Goal: Task Accomplishment & Management: Manage account settings

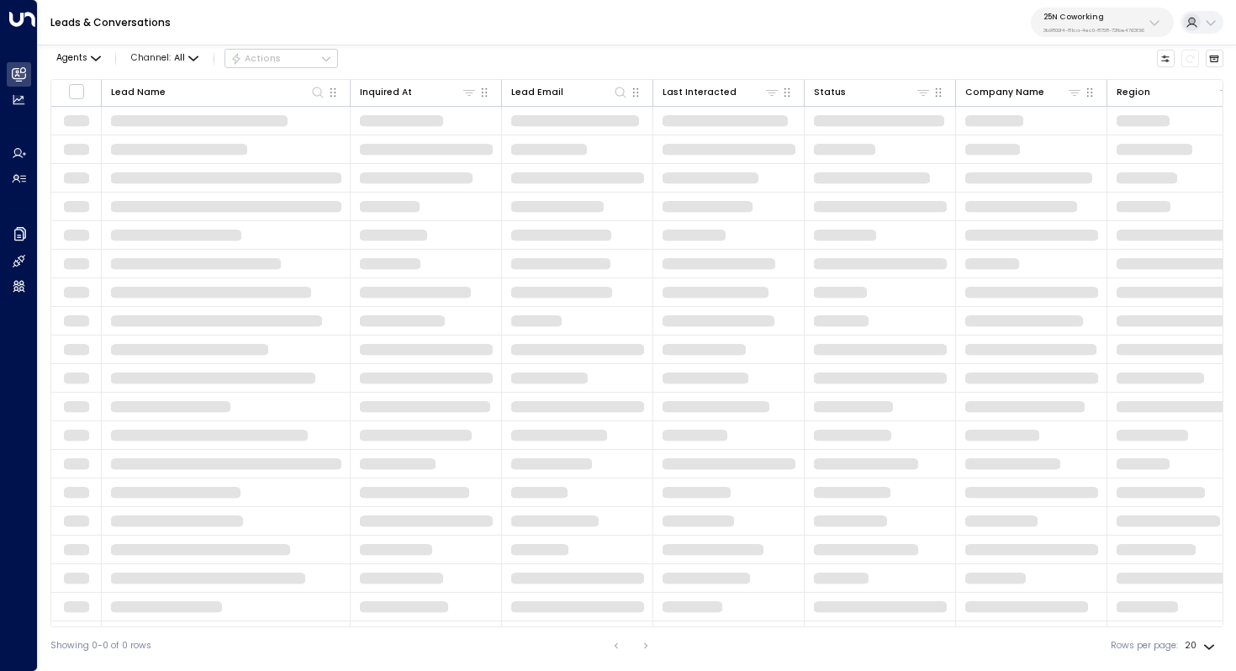
click at [1128, 27] on p "3b9800f4-81ca-4ec0-8758-72fbe4763f36" at bounding box center [1093, 30] width 101 height 7
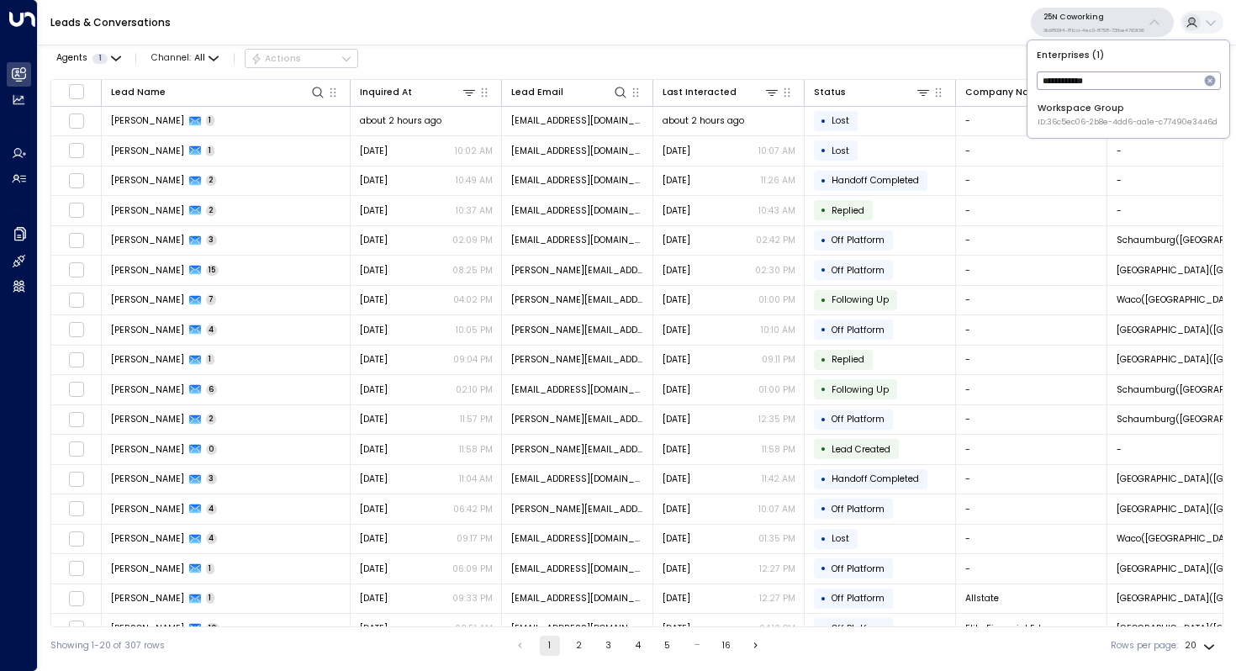
type input "**********"
click at [1119, 108] on div "Workspace Group ID: 36c5ec06-2b8e-4dd6-aa1e-c77490e3446d" at bounding box center [1128, 115] width 180 height 26
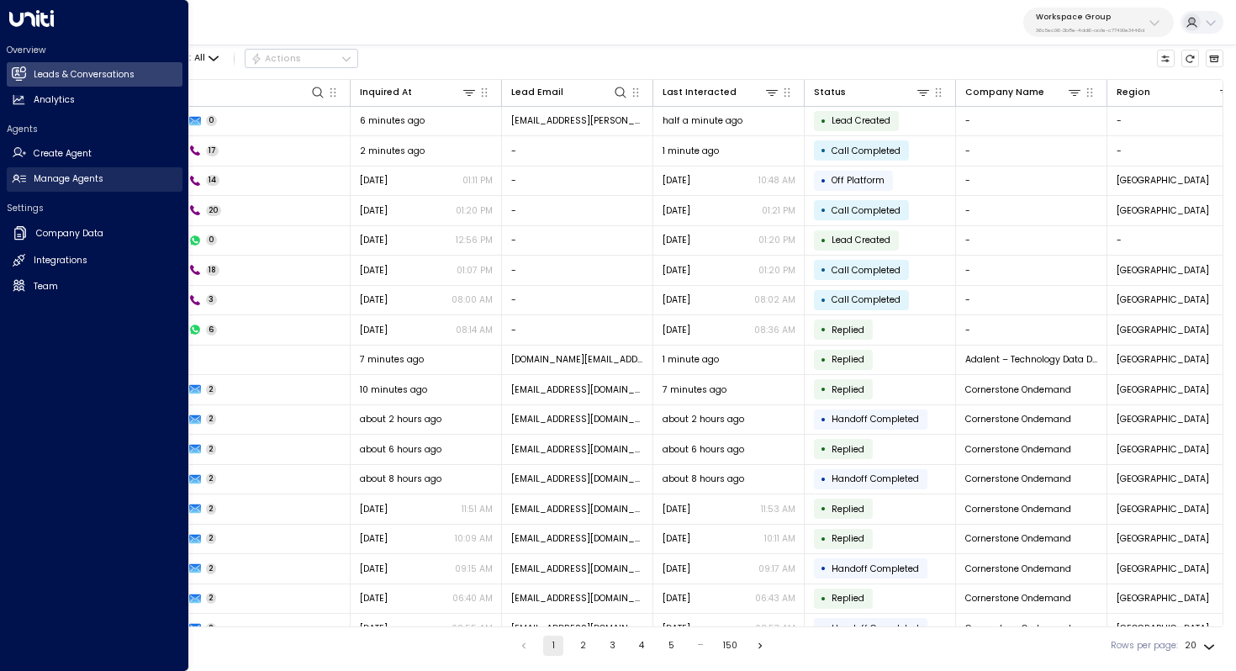
click at [51, 181] on h2 "Manage Agents" at bounding box center [69, 178] width 70 height 13
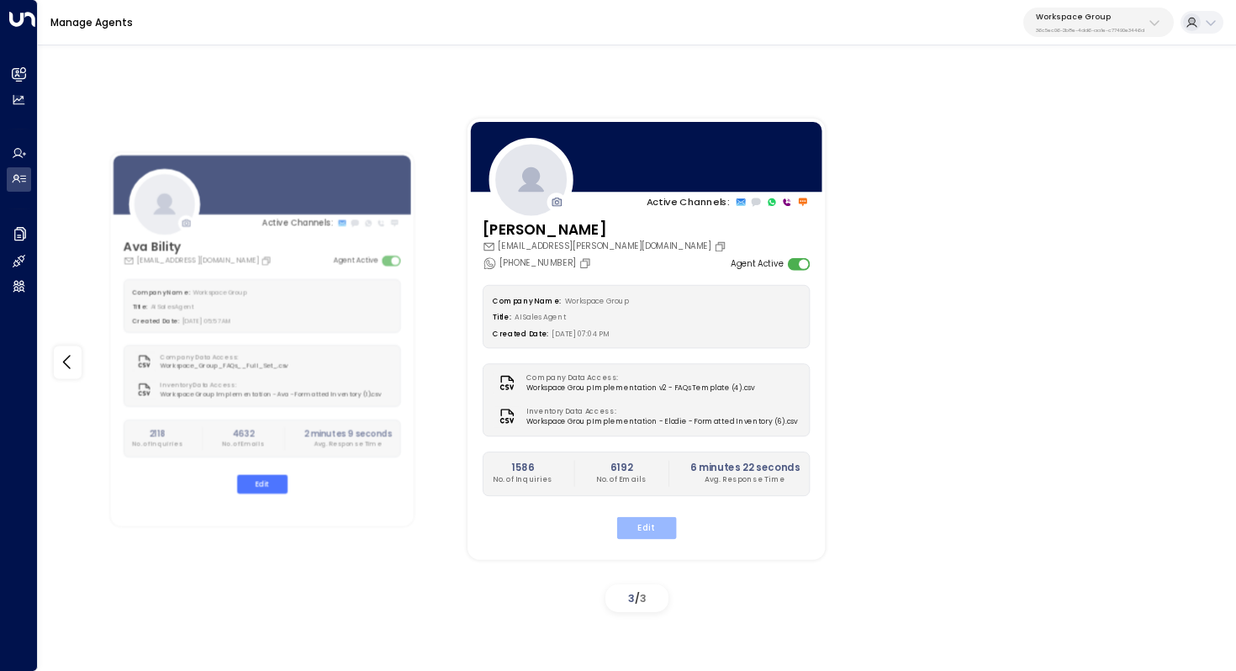
click at [658, 527] on button "Edit" at bounding box center [647, 527] width 60 height 22
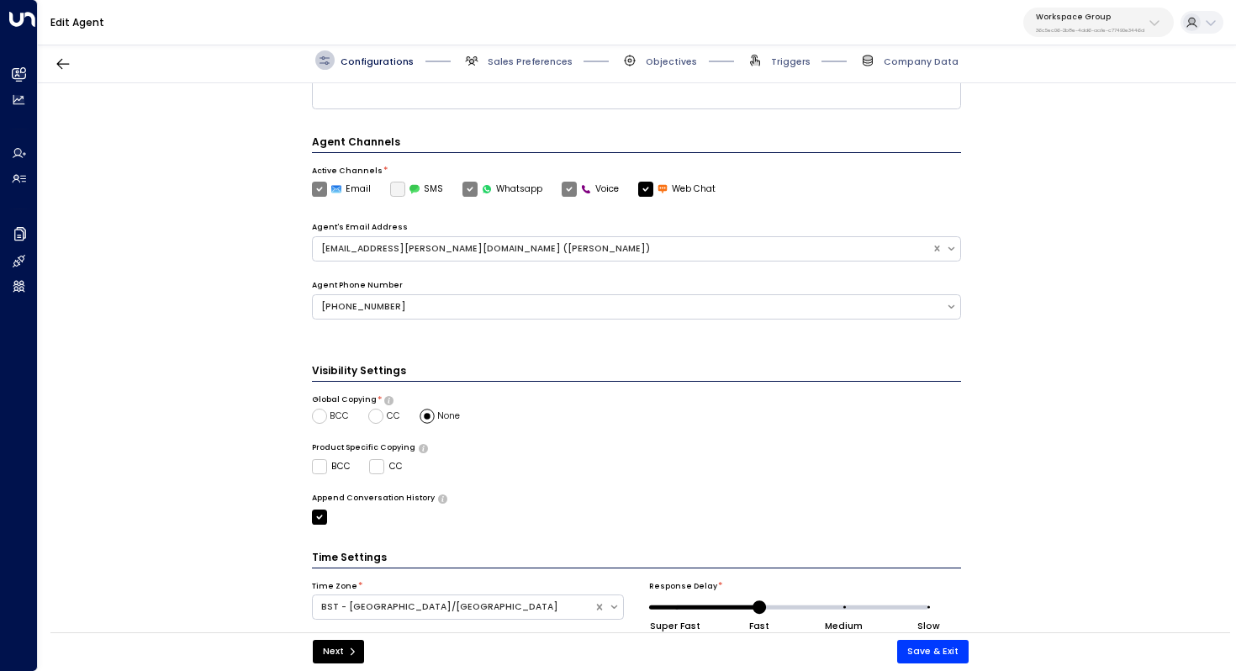
scroll to position [375, 0]
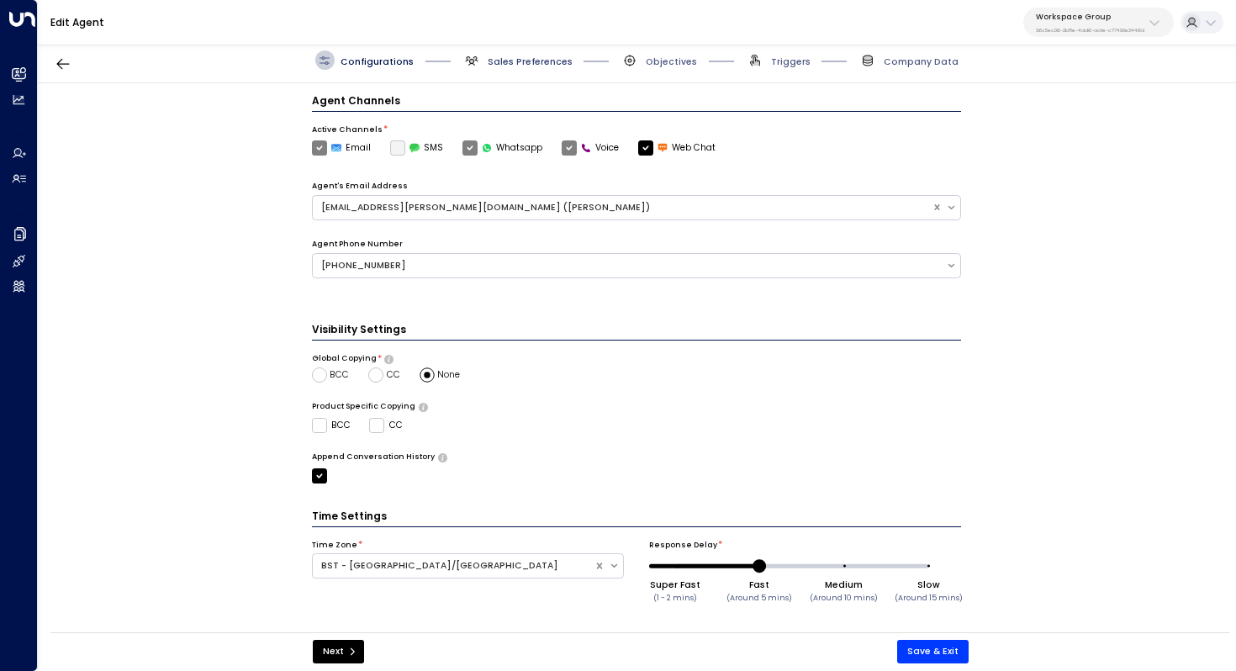
click at [537, 62] on span "Sales Preferences" at bounding box center [530, 61] width 85 height 13
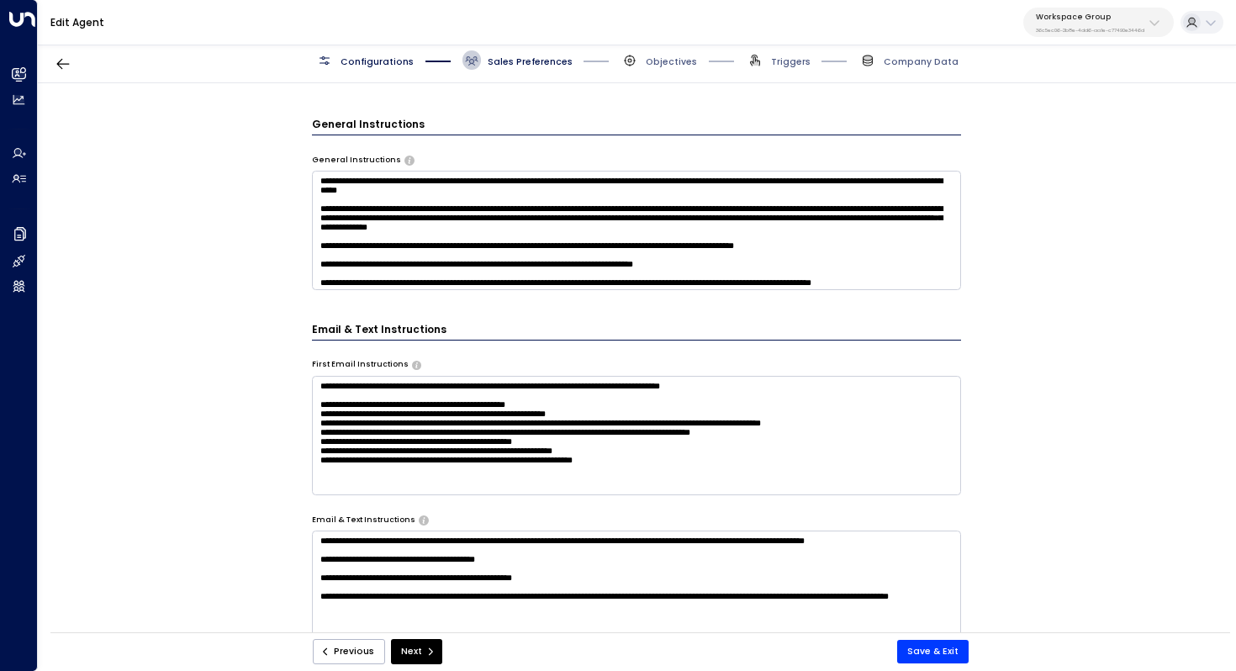
scroll to position [527, 0]
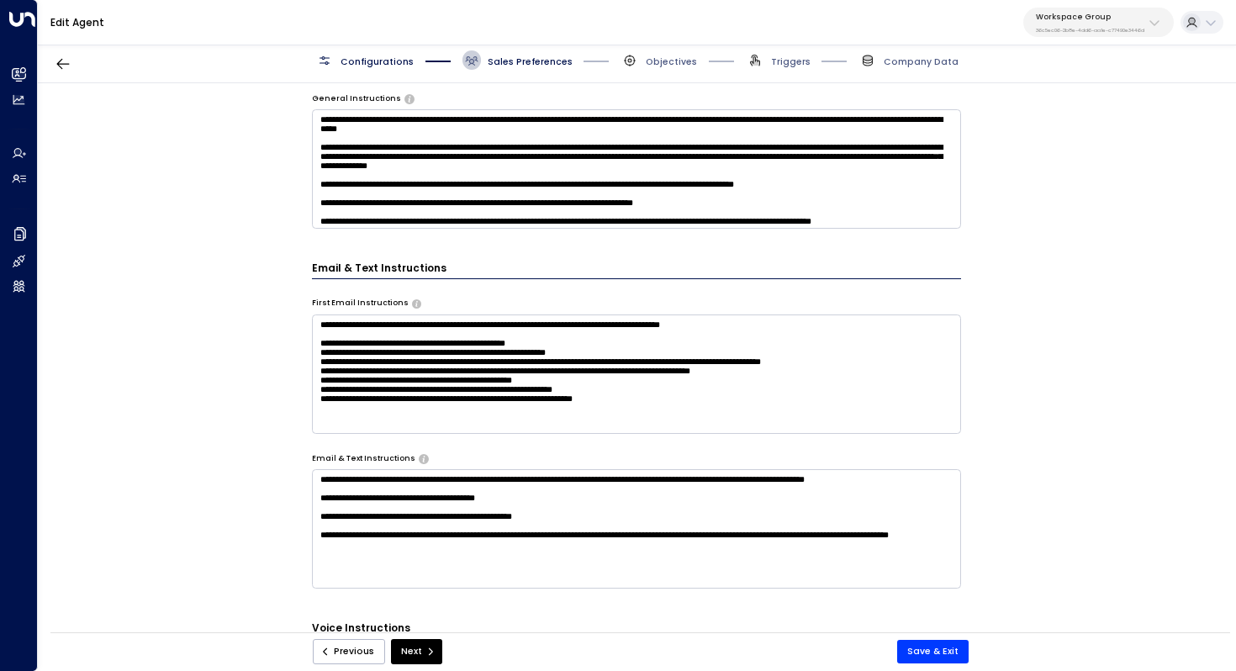
click at [377, 61] on span "Configurations" at bounding box center [377, 61] width 73 height 13
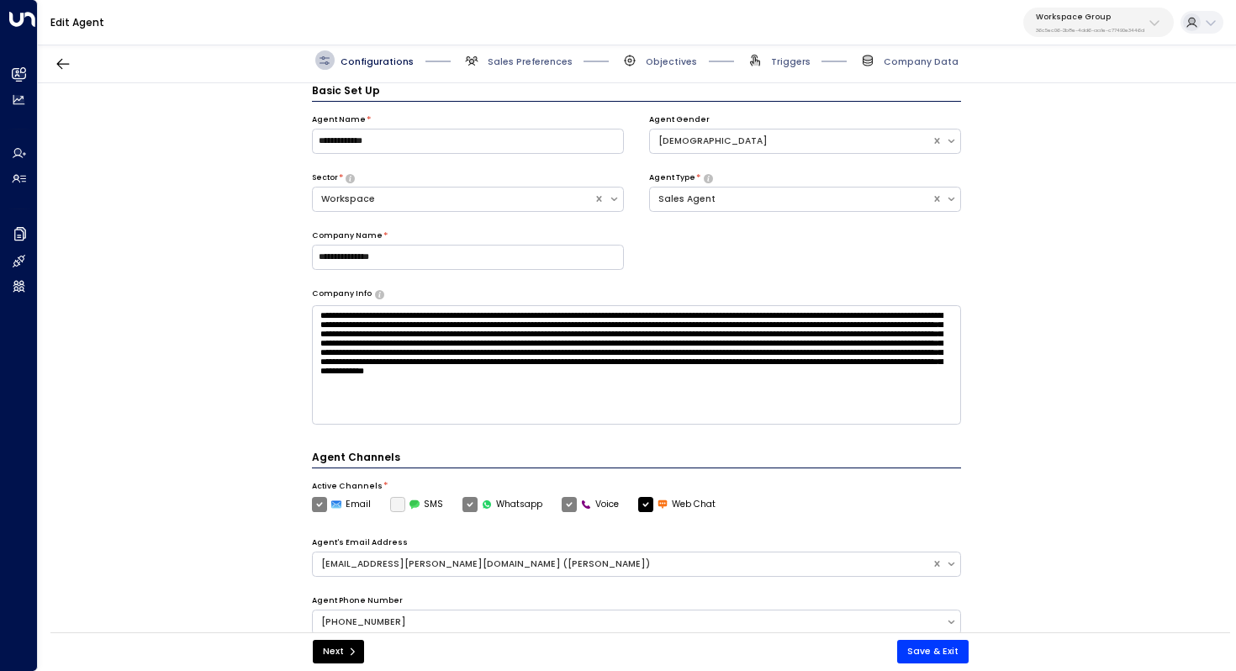
scroll to position [41, 0]
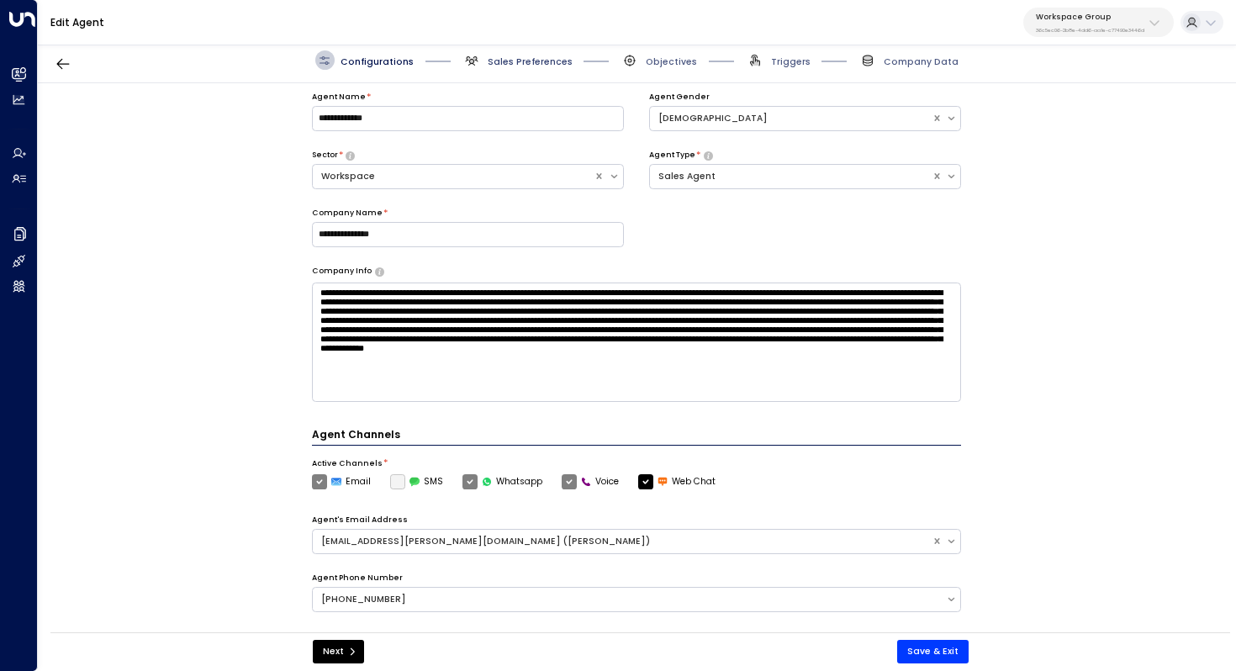
click at [532, 55] on span "Sales Preferences" at bounding box center [530, 61] width 85 height 13
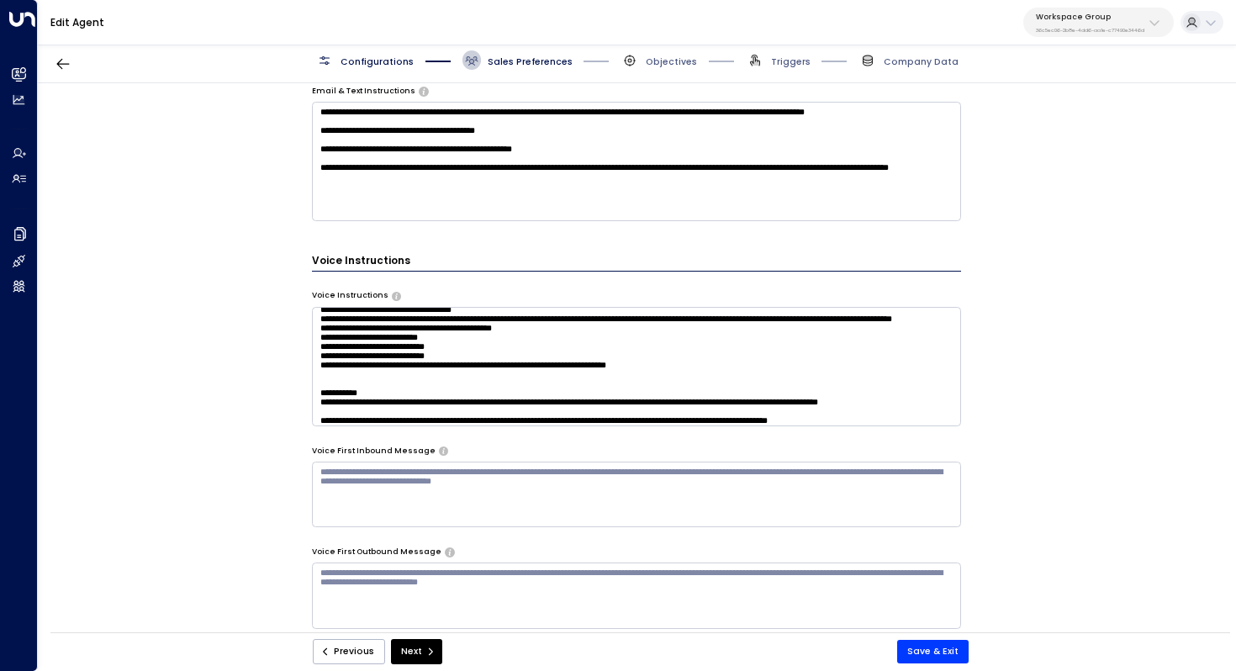
scroll to position [38, 0]
